Goal: Information Seeking & Learning: Learn about a topic

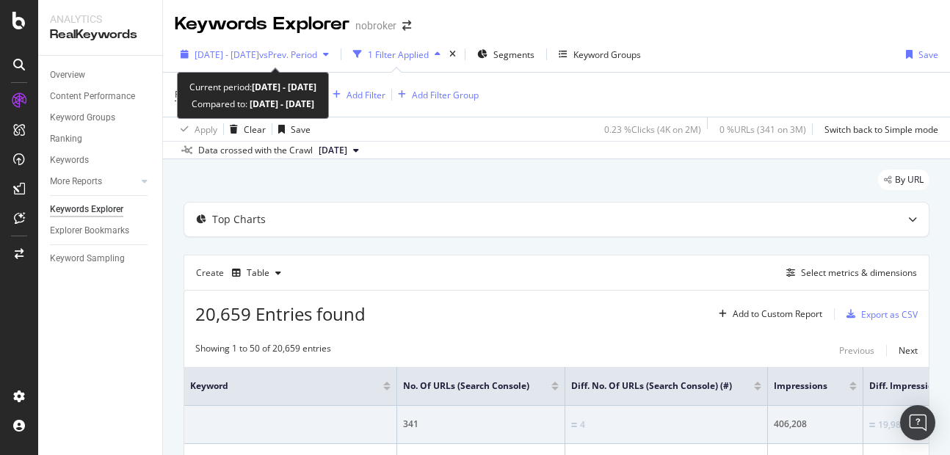
click at [236, 57] on span "[DATE] - [DATE]" at bounding box center [227, 54] width 65 height 12
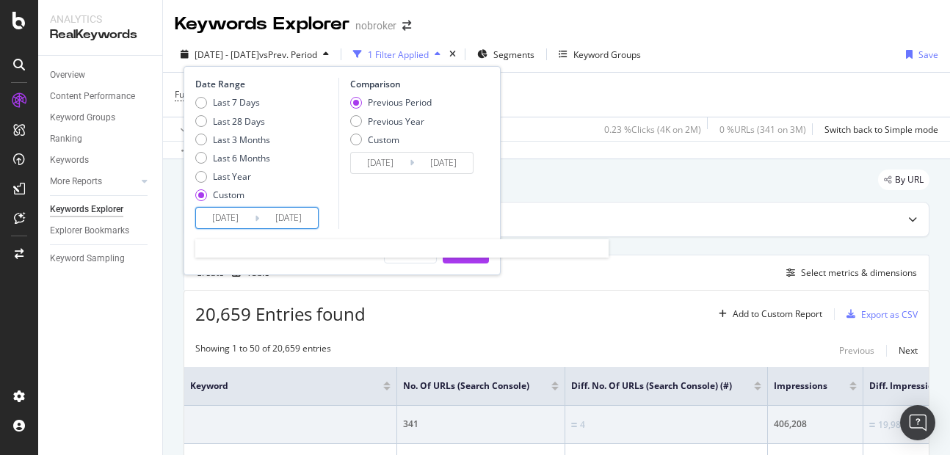
click at [294, 225] on input "[DATE]" at bounding box center [288, 218] width 59 height 21
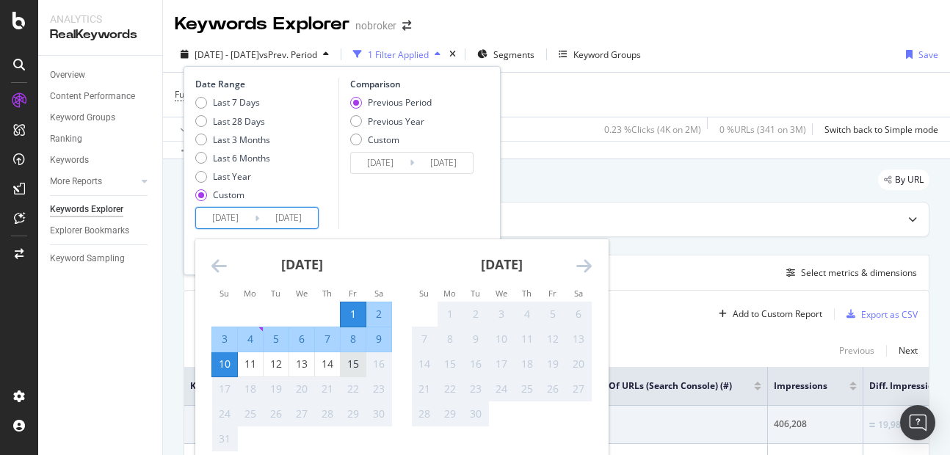
click at [344, 368] on div "15" at bounding box center [353, 364] width 25 height 15
type input "[DATE]"
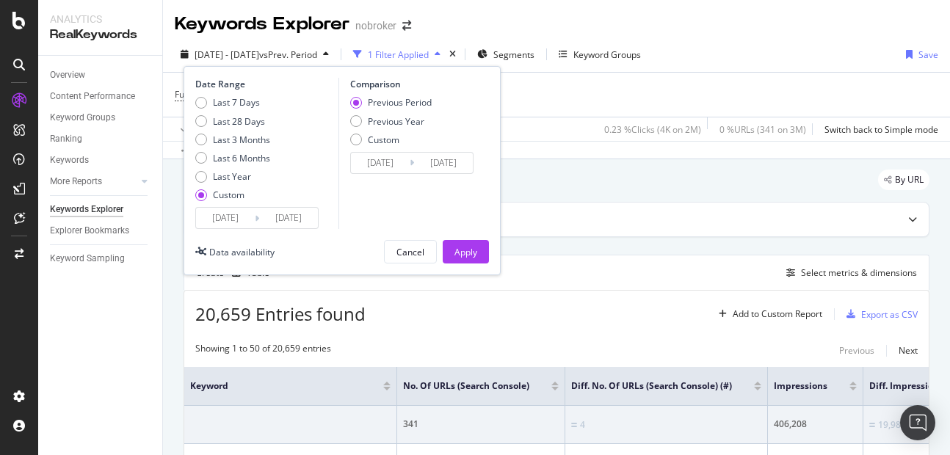
click at [463, 264] on div "Date Range Last 7 Days Last 28 Days Last 3 Months Last 6 Months Last Year Custo…" at bounding box center [342, 170] width 317 height 209
click at [462, 254] on div "Apply" at bounding box center [465, 252] width 23 height 12
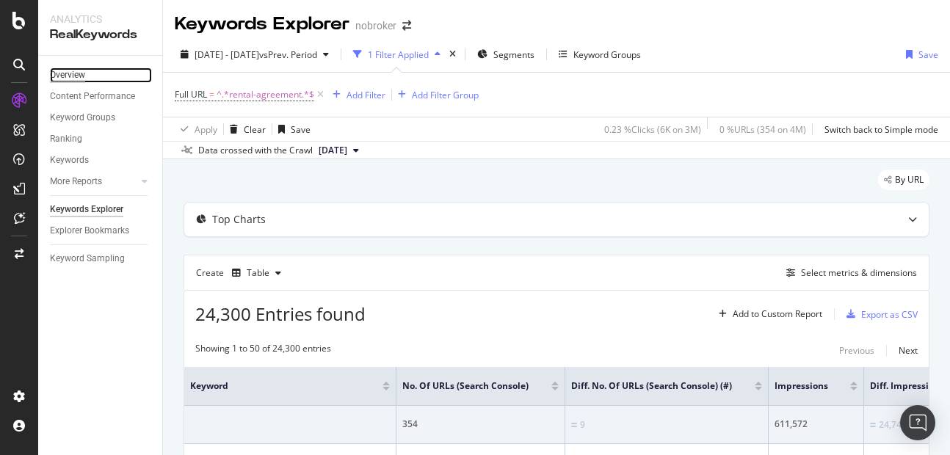
click at [62, 74] on div "Overview" at bounding box center [67, 75] width 35 height 15
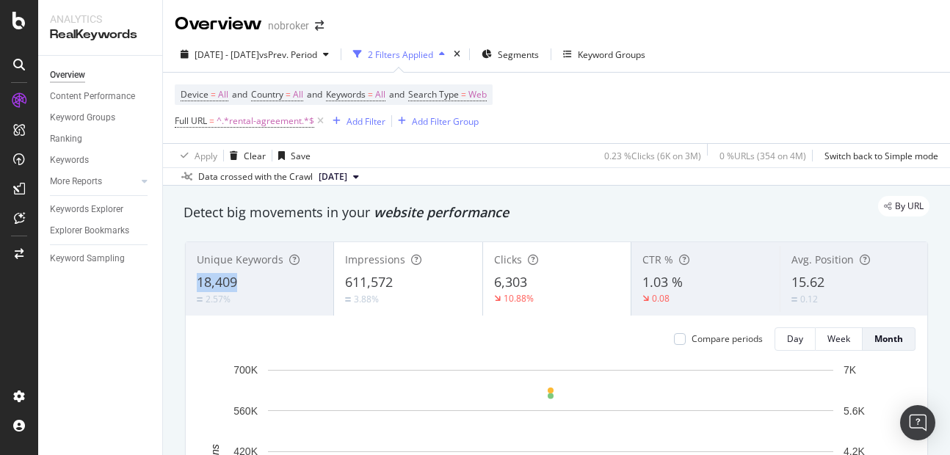
copy span "18,409"
drag, startPoint x: 189, startPoint y: 287, endPoint x: 267, endPoint y: 286, distance: 77.1
click at [267, 286] on div "Unique Keywords 18,409 2.57%" at bounding box center [260, 279] width 148 height 66
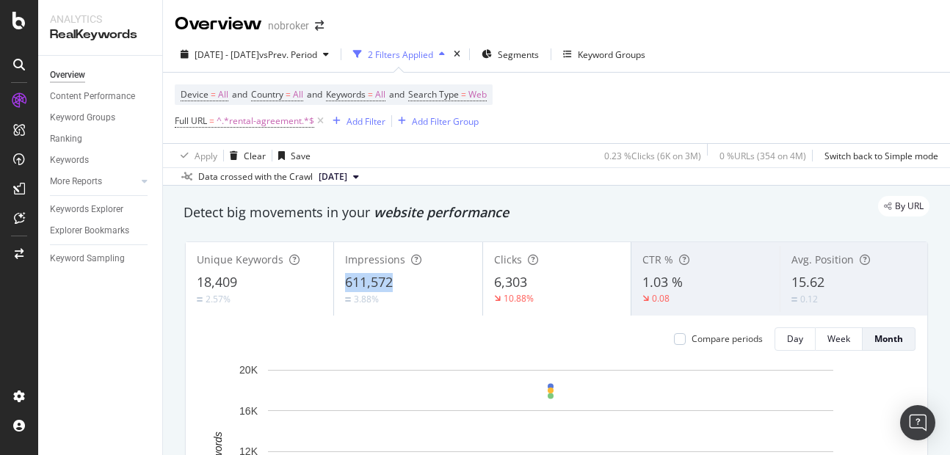
copy span "611,572"
drag, startPoint x: 333, startPoint y: 279, endPoint x: 417, endPoint y: 275, distance: 84.5
click at [417, 275] on div "Impressions 611,572 3.88%" at bounding box center [408, 279] width 148 height 66
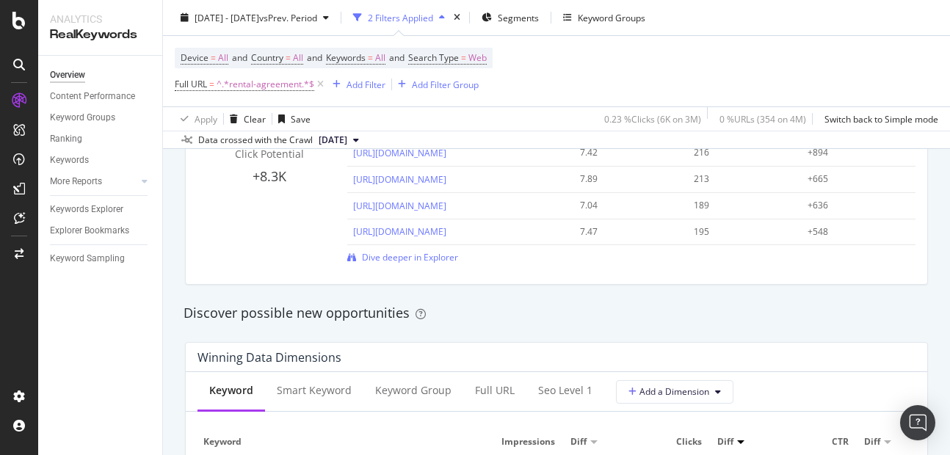
scroll to position [1133, 0]
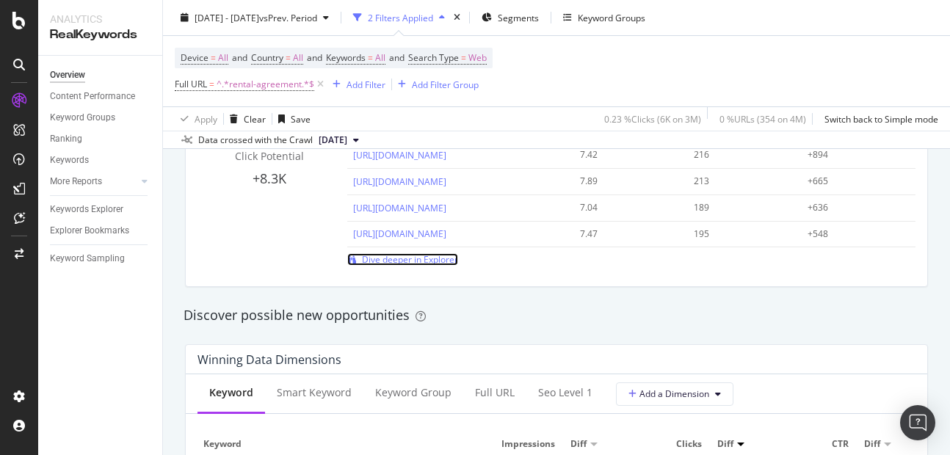
click at [420, 266] on span "Dive deeper in Explorer" at bounding box center [410, 259] width 96 height 12
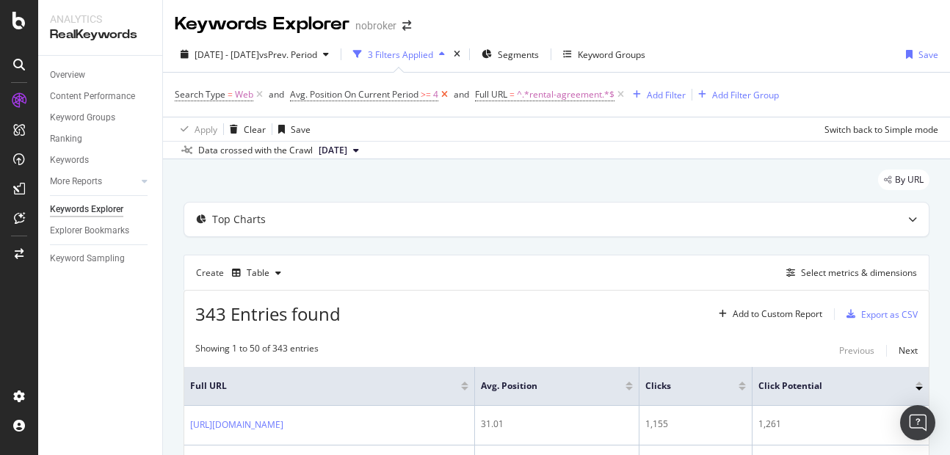
click at [441, 102] on icon at bounding box center [444, 94] width 12 height 15
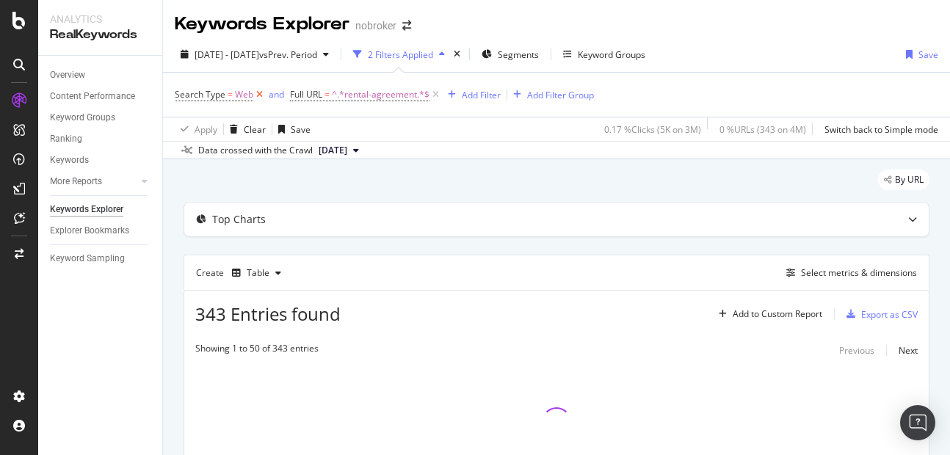
click at [256, 96] on icon at bounding box center [259, 94] width 12 height 15
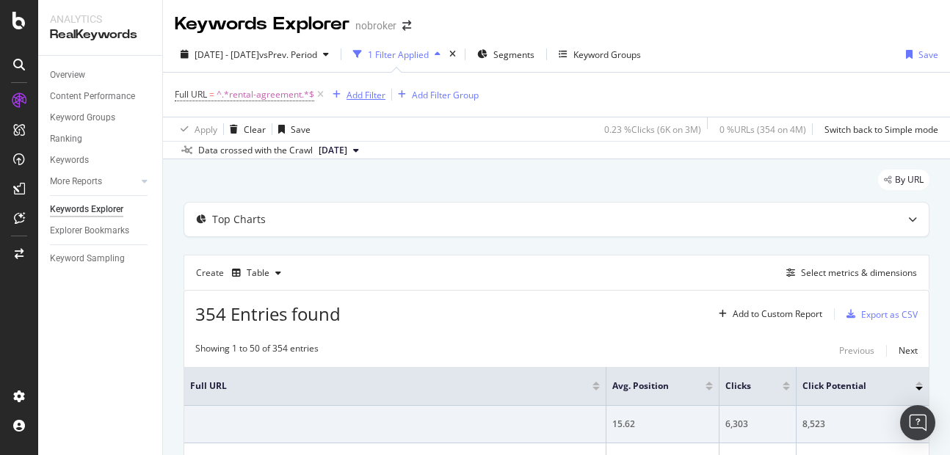
click at [360, 97] on div "Add Filter" at bounding box center [366, 95] width 39 height 12
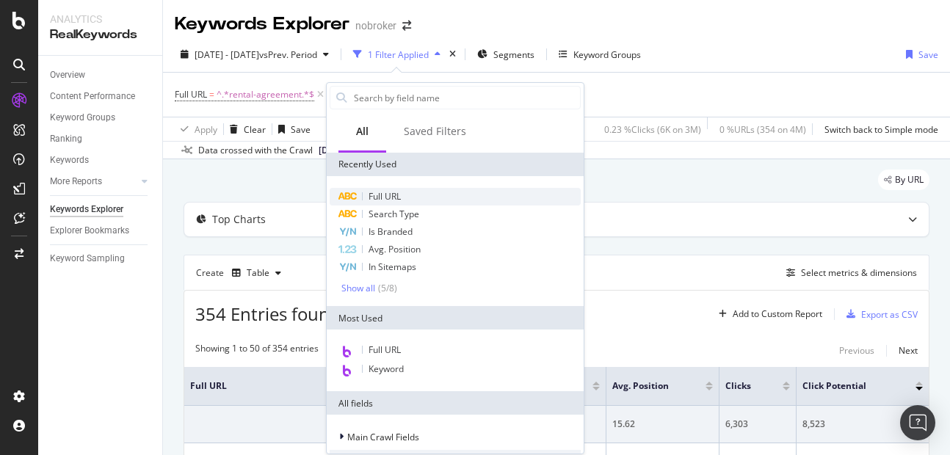
click at [384, 200] on span "Full URL" at bounding box center [385, 196] width 32 height 12
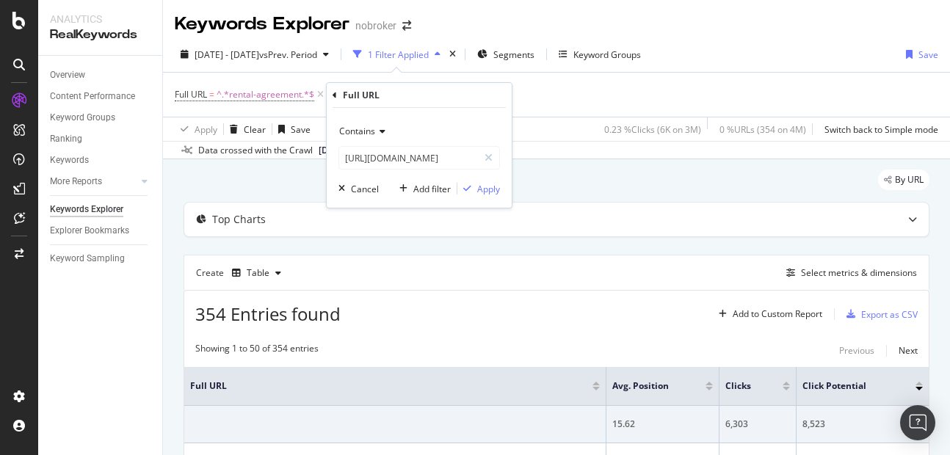
click at [366, 131] on span "Contains" at bounding box center [357, 131] width 36 height 12
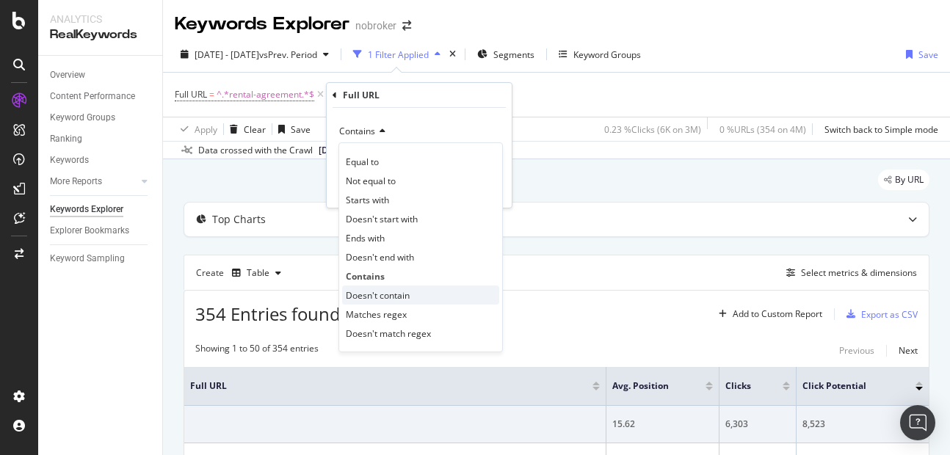
click at [380, 297] on span "Doesn't contain" at bounding box center [378, 295] width 64 height 12
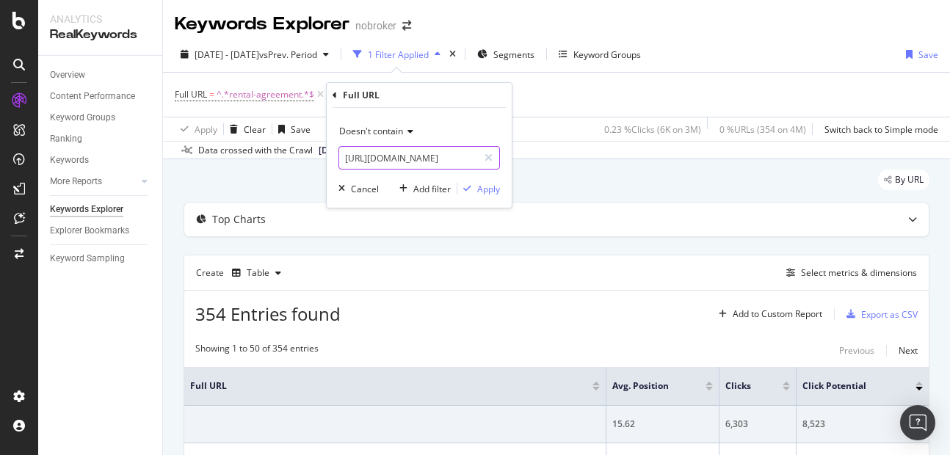
click at [374, 157] on input "[URL][DOMAIN_NAME]" at bounding box center [408, 157] width 139 height 23
type input "blog|forum"
click at [489, 191] on div "Apply" at bounding box center [488, 189] width 23 height 12
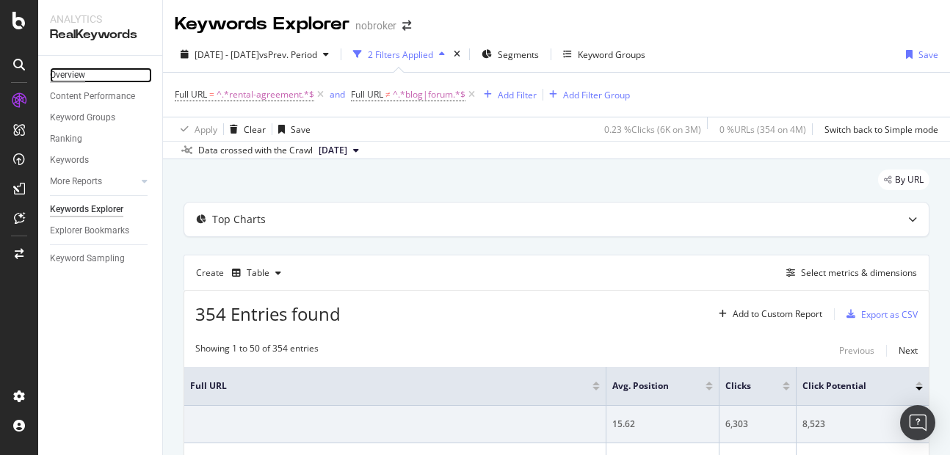
click at [65, 76] on div "Overview" at bounding box center [67, 75] width 35 height 15
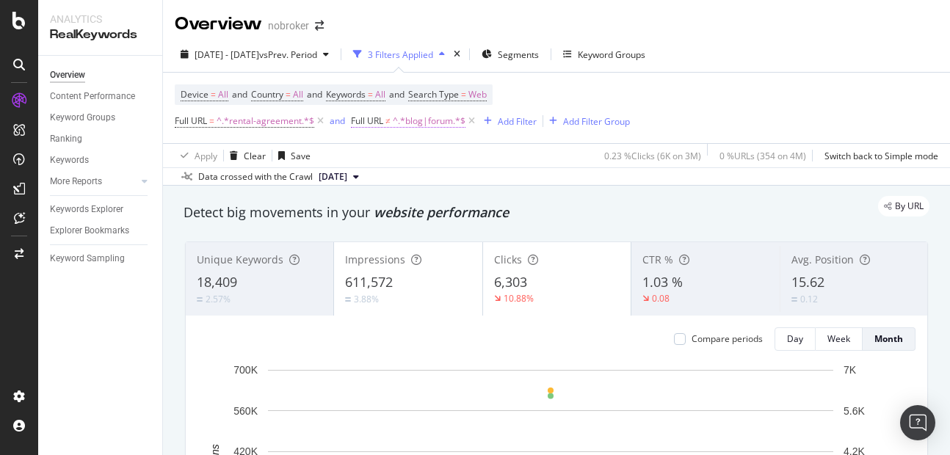
click at [423, 123] on span "^.*blog|forum.*$" at bounding box center [429, 121] width 73 height 21
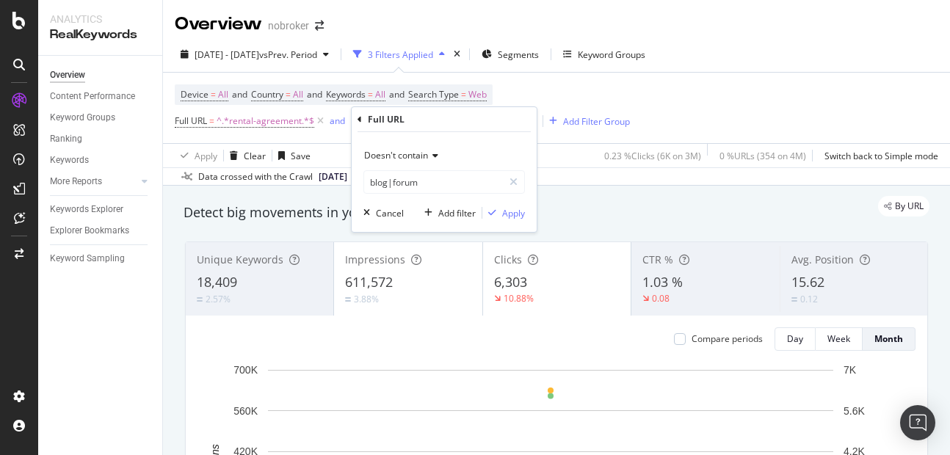
click at [404, 160] on span "Doesn't contain" at bounding box center [396, 155] width 64 height 12
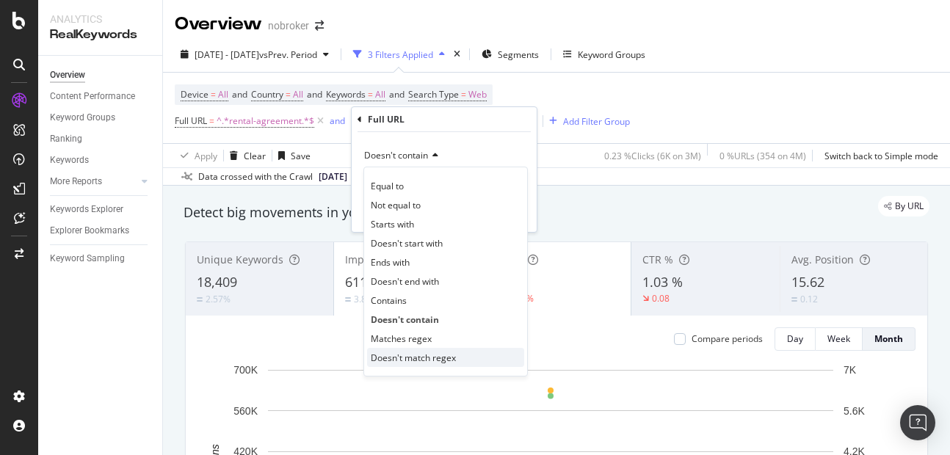
click at [392, 354] on span "Doesn't match regex" at bounding box center [413, 358] width 85 height 12
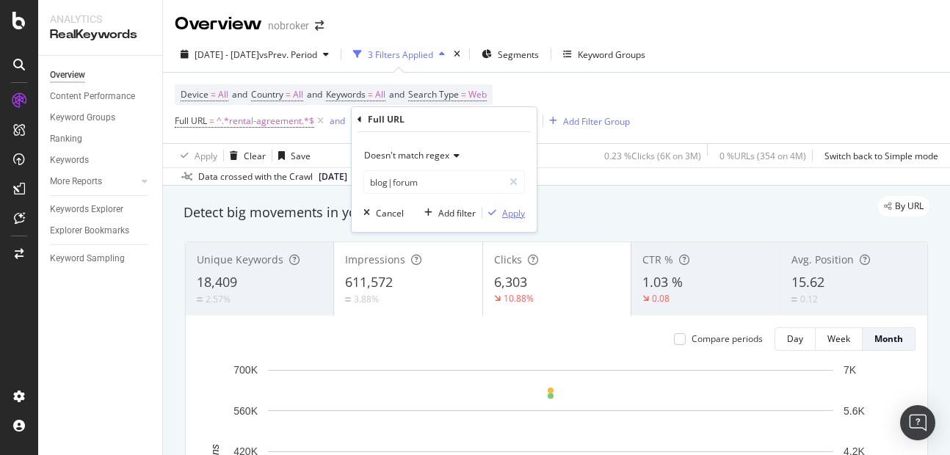
click at [506, 214] on div "Apply" at bounding box center [513, 213] width 23 height 12
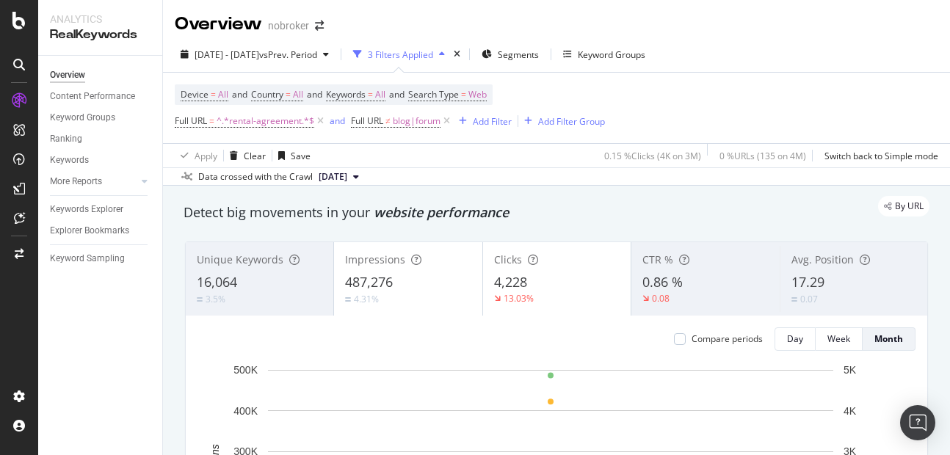
scroll to position [5, 0]
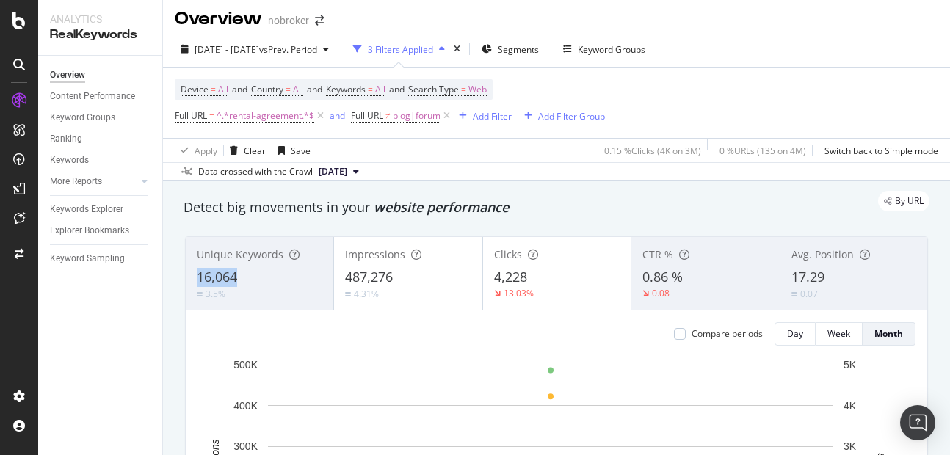
copy span "16,064"
drag, startPoint x: 192, startPoint y: 272, endPoint x: 253, endPoint y: 274, distance: 61.0
click at [253, 274] on div "Unique Keywords 16,064 3.5%" at bounding box center [260, 274] width 148 height 66
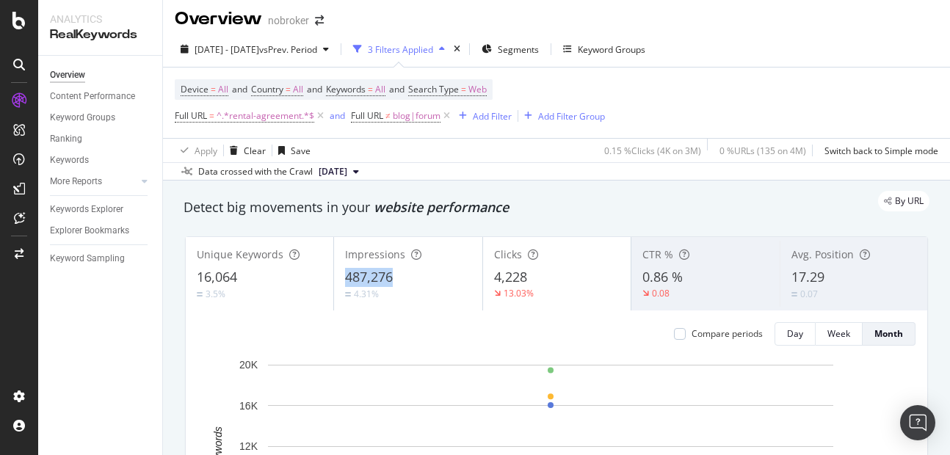
copy span "487,276"
drag, startPoint x: 339, startPoint y: 270, endPoint x: 442, endPoint y: 273, distance: 102.8
click at [442, 273] on div "Impressions 487,276 4.31%" at bounding box center [408, 274] width 148 height 66
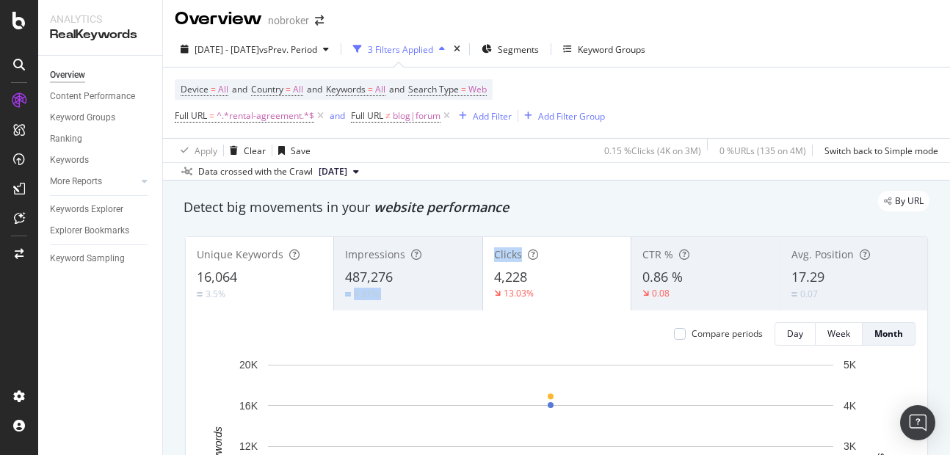
drag, startPoint x: 442, startPoint y: 273, endPoint x: 485, endPoint y: 281, distance: 44.1
click at [485, 281] on div "Unique Keywords 16,064 3.5% Impressions 487,276 4.31% Clicks 4,228 13.03% CTR %…" at bounding box center [557, 273] width 742 height 73
click at [485, 281] on div "Clicks 4,228 13.03%" at bounding box center [557, 274] width 148 height 66
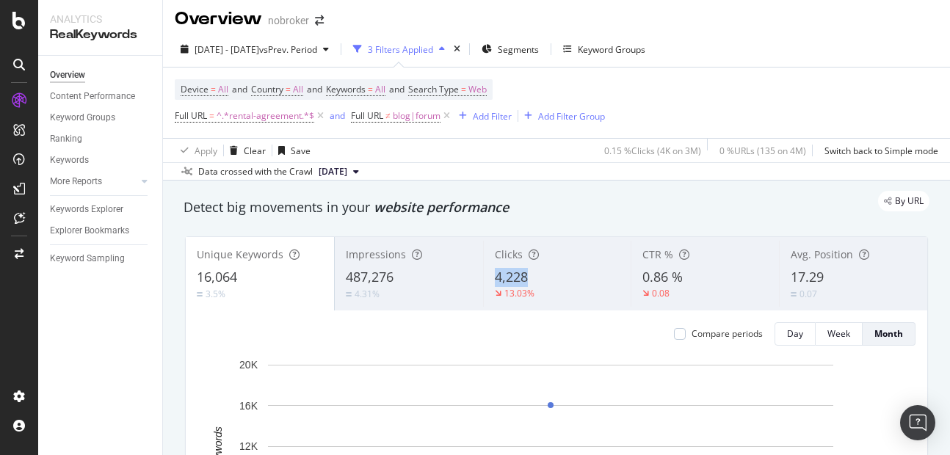
copy span "4,228"
drag, startPoint x: 489, startPoint y: 278, endPoint x: 558, endPoint y: 278, distance: 69.0
click at [558, 278] on div "Clicks 4,228 13.03%" at bounding box center [557, 274] width 148 height 66
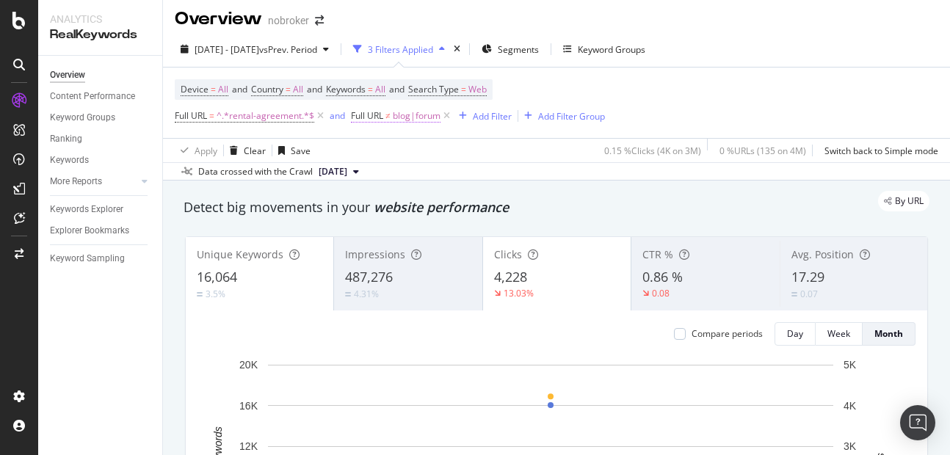
click at [400, 123] on span "blog|forum" at bounding box center [417, 116] width 48 height 21
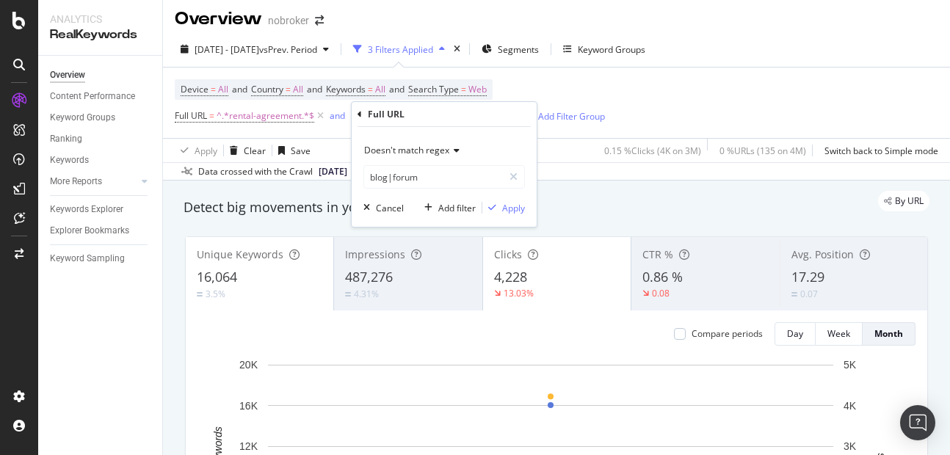
click at [412, 149] on span "Doesn't match regex" at bounding box center [406, 150] width 85 height 12
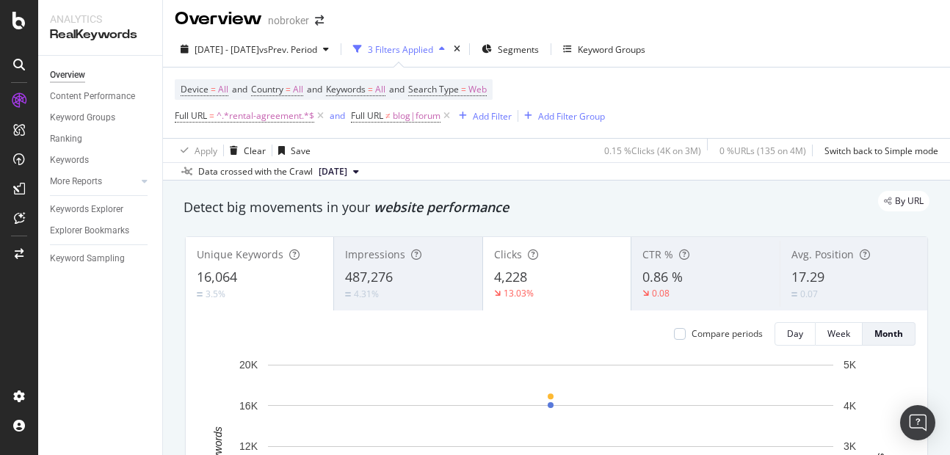
click at [320, 193] on div "By URL" at bounding box center [549, 201] width 761 height 21
